Goal: Information Seeking & Learning: Learn about a topic

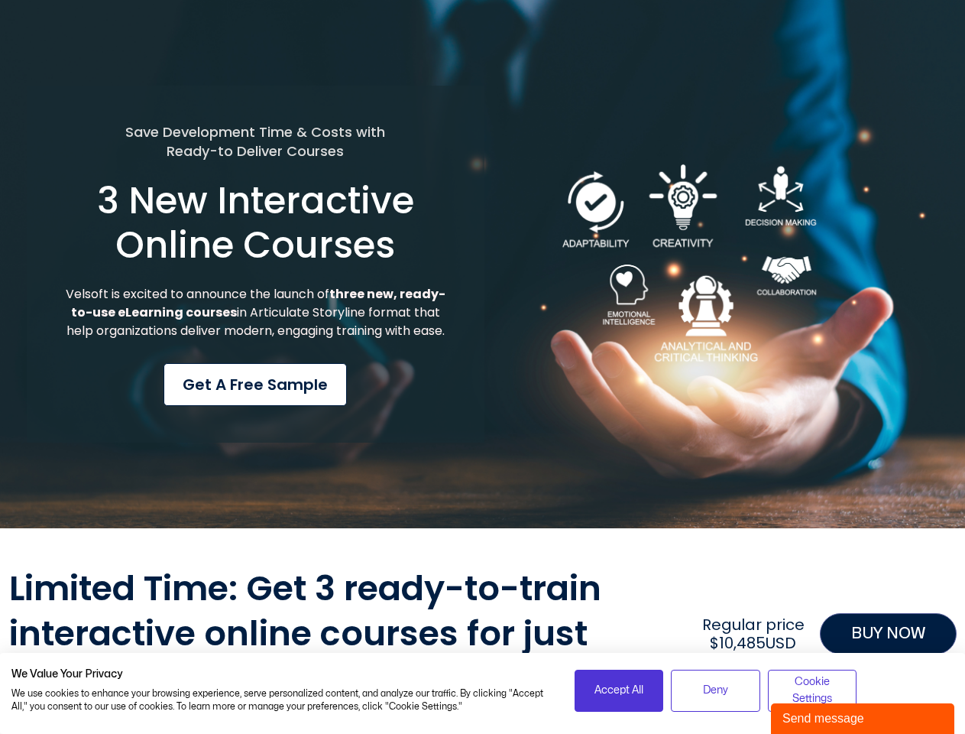
click at [482, 367] on div "Save Development Time & Costs with Ready-to Deliver Courses 3 New Interactive O…" at bounding box center [256, 265] width 458 height 358
click at [619, 690] on span "Accept All" at bounding box center [619, 690] width 49 height 17
click at [715, 690] on span "Deny" at bounding box center [715, 690] width 25 height 17
click at [812, 690] on span "Cookie Settings" at bounding box center [813, 690] width 70 height 34
click at [863, 718] on div "Send message" at bounding box center [863, 718] width 160 height 18
